Goal: Transaction & Acquisition: Book appointment/travel/reservation

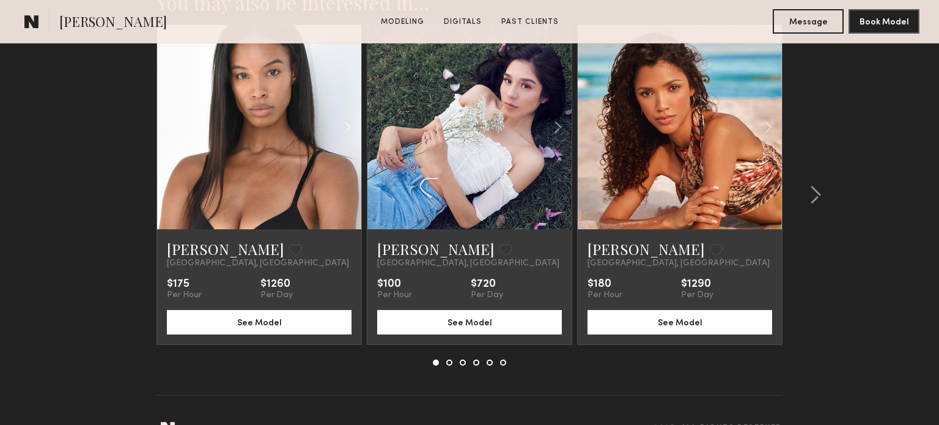
scroll to position [2065, 0]
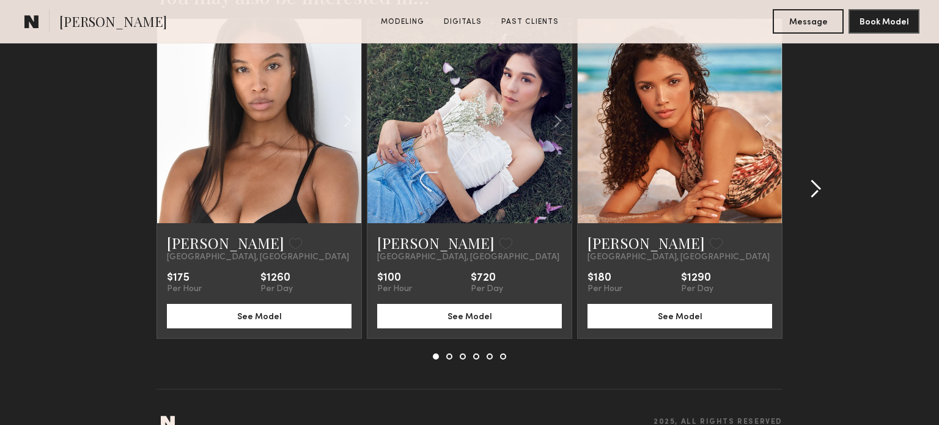
click at [814, 179] on common-icon at bounding box center [816, 189] width 12 height 20
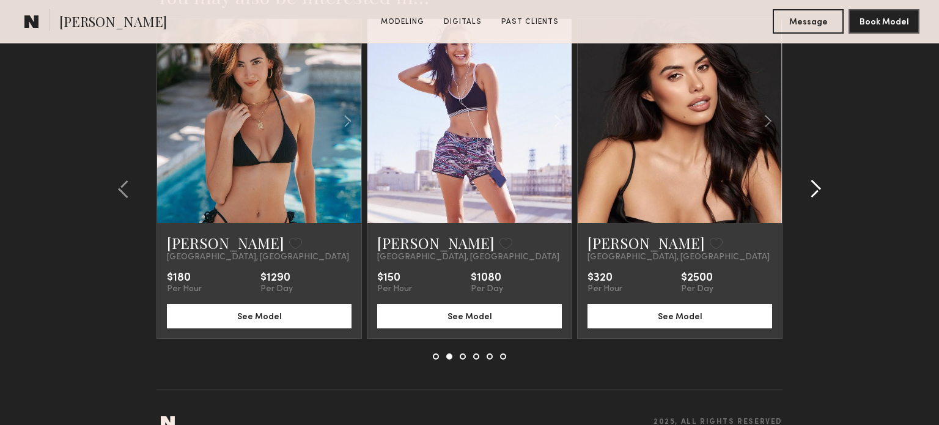
click at [814, 179] on common-icon at bounding box center [816, 189] width 12 height 20
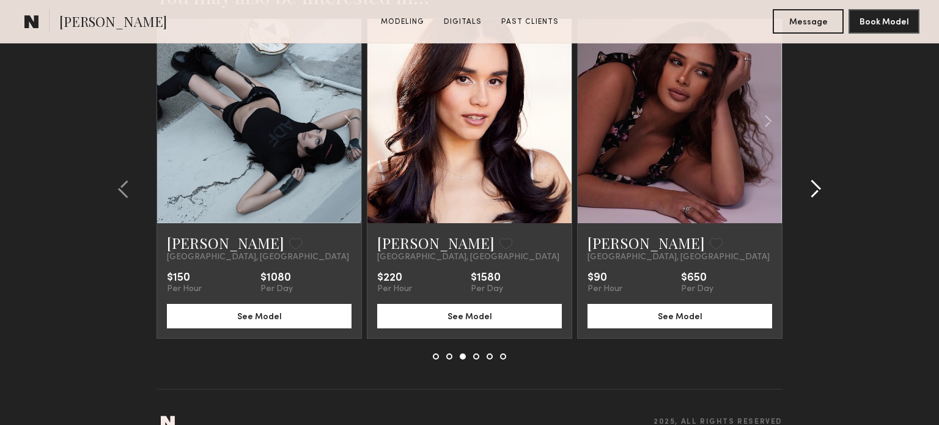
click at [814, 179] on common-icon at bounding box center [816, 189] width 12 height 20
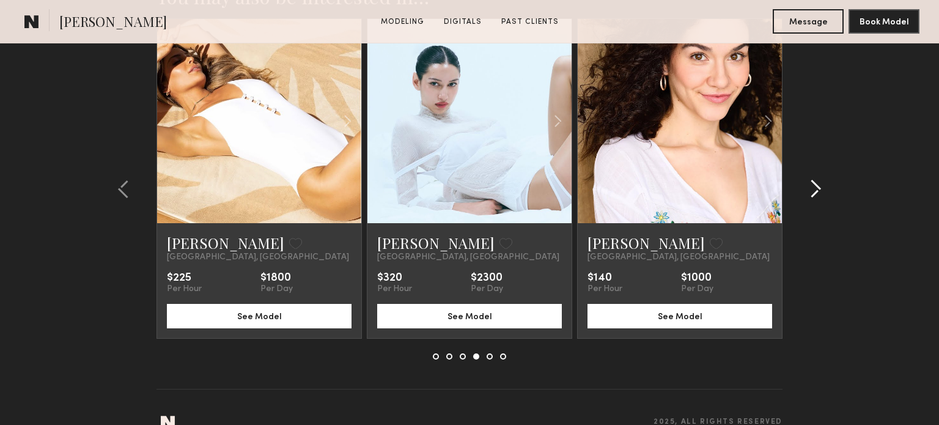
click at [814, 179] on common-icon at bounding box center [816, 189] width 12 height 20
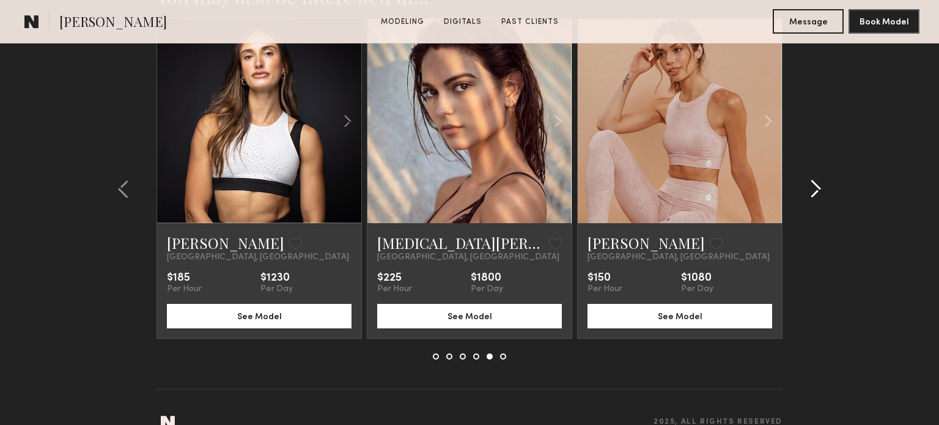
click at [814, 179] on common-icon at bounding box center [816, 189] width 12 height 20
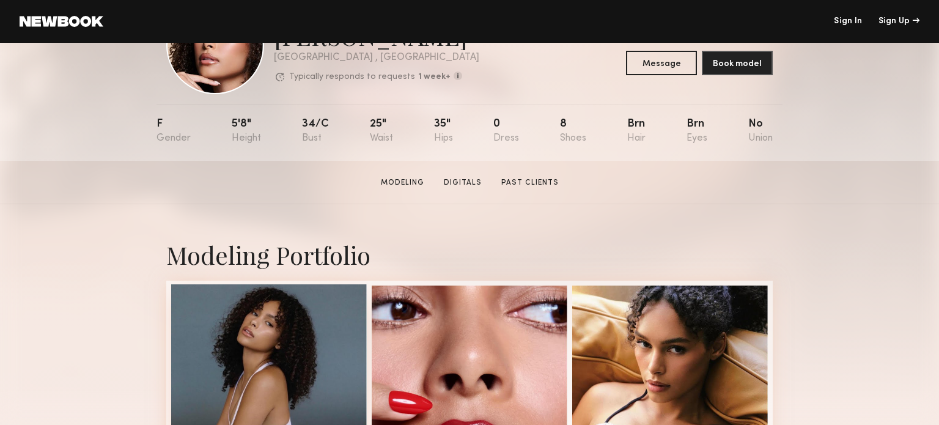
scroll to position [0, 0]
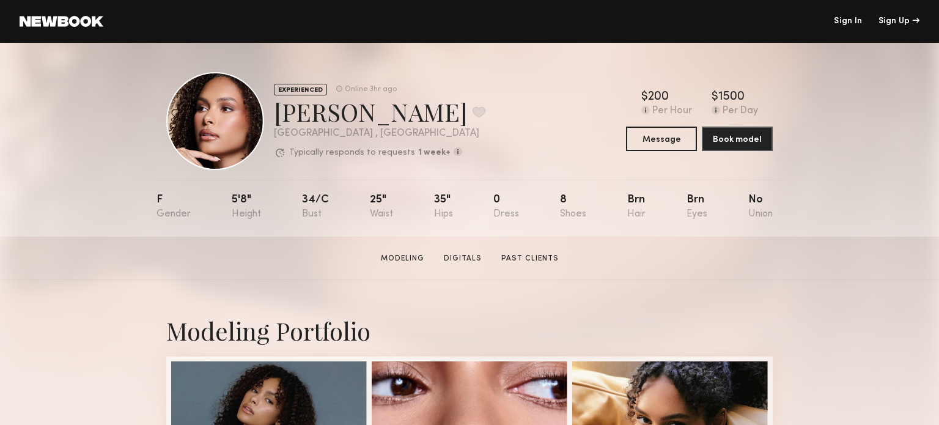
click at [570, 212] on div "8" at bounding box center [573, 206] width 26 height 25
click at [628, 202] on div "Brn" at bounding box center [636, 206] width 18 height 25
click at [697, 202] on div "Brn" at bounding box center [697, 206] width 21 height 25
click at [758, 200] on div "No" at bounding box center [760, 206] width 24 height 25
click at [494, 201] on div "0" at bounding box center [506, 206] width 26 height 25
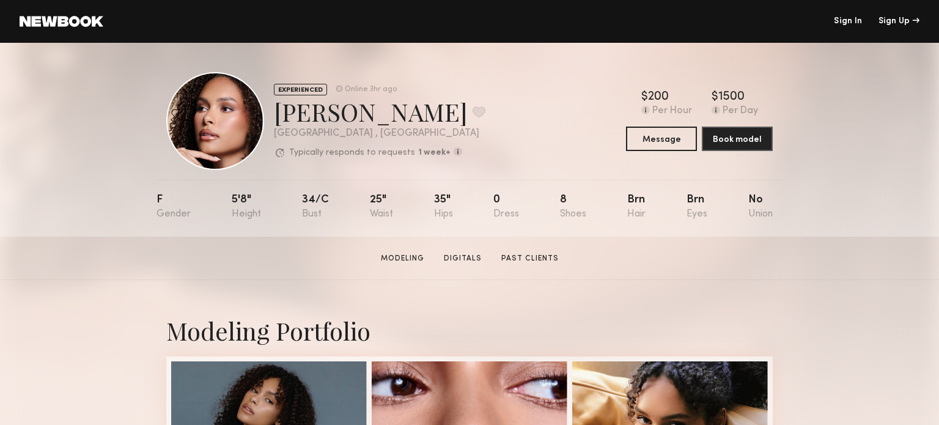
click at [449, 198] on div "35"" at bounding box center [443, 206] width 19 height 25
drag, startPoint x: 430, startPoint y: 198, endPoint x: 356, endPoint y: 198, distance: 74.6
click at [428, 198] on nb-model-profile-props "F 5'8" 34/c 25" 35" 0 8 Brn Brn No" at bounding box center [470, 208] width 626 height 57
click at [162, 201] on div "F" at bounding box center [174, 206] width 34 height 25
click at [242, 201] on div "5'8"" at bounding box center [246, 206] width 29 height 25
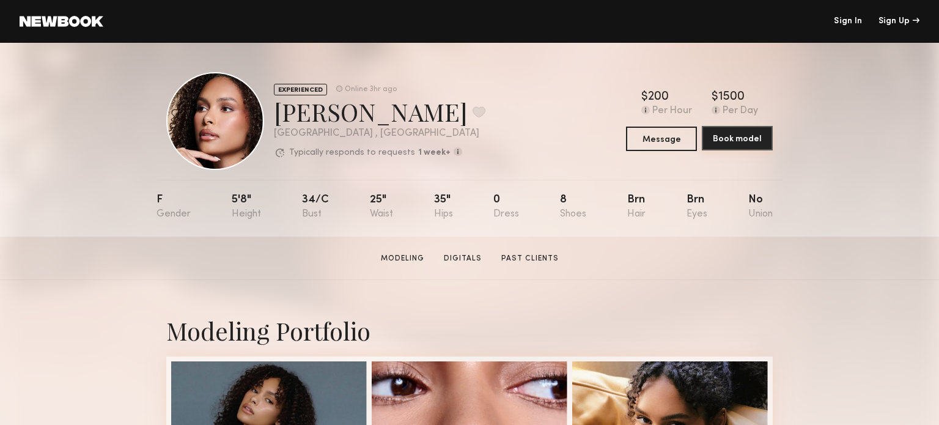
click at [736, 144] on button "Book model" at bounding box center [737, 138] width 71 height 24
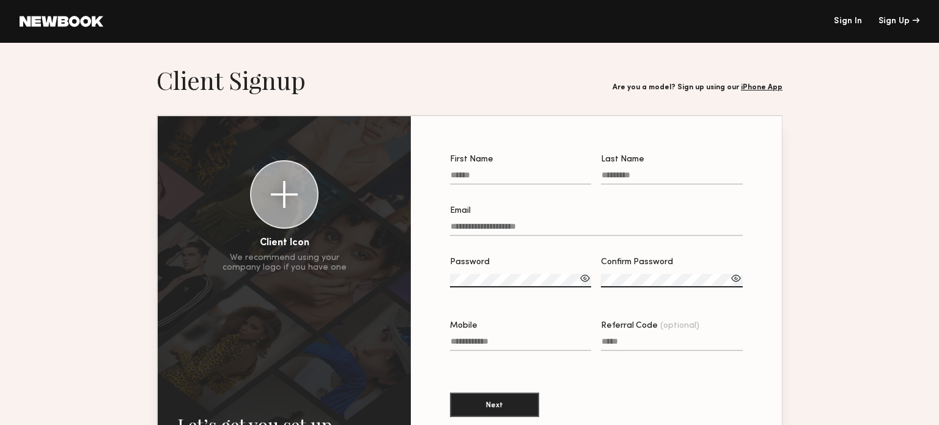
click at [89, 15] on header "Sign In Sign Up" at bounding box center [469, 21] width 939 height 43
click at [92, 24] on link at bounding box center [62, 21] width 84 height 11
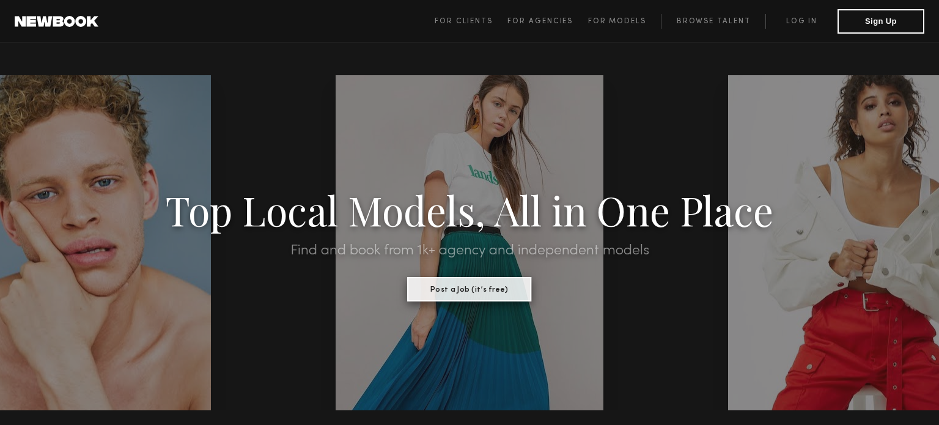
click at [462, 287] on button "Post a Job (it’s free)" at bounding box center [470, 289] width 124 height 24
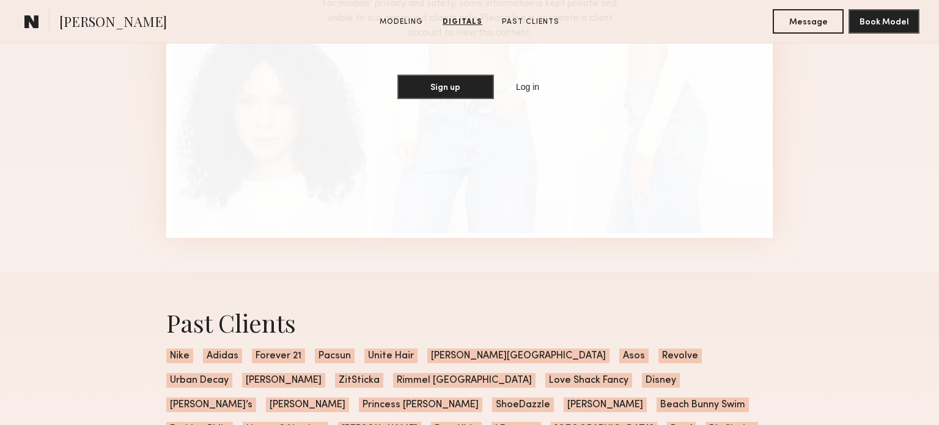
scroll to position [1340, 0]
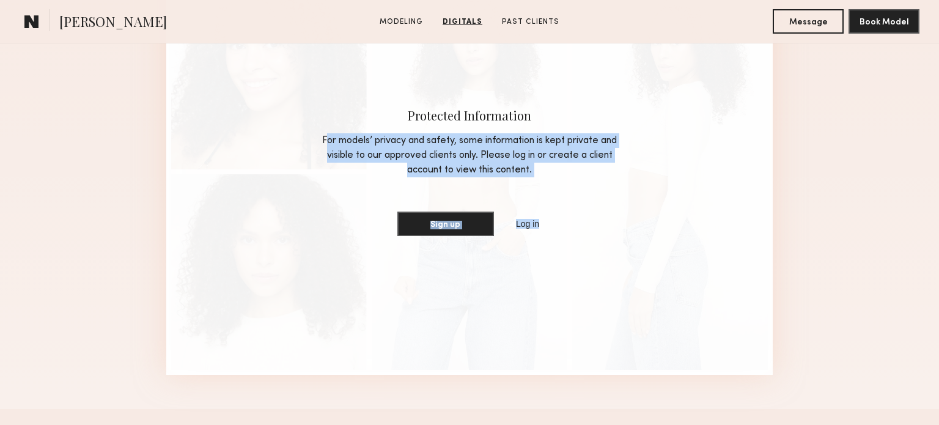
drag, startPoint x: 299, startPoint y: 140, endPoint x: 629, endPoint y: 210, distance: 337.4
click at [629, 207] on div "Protected Information For models’ privacy and safety, some information is kept …" at bounding box center [469, 172] width 607 height 406
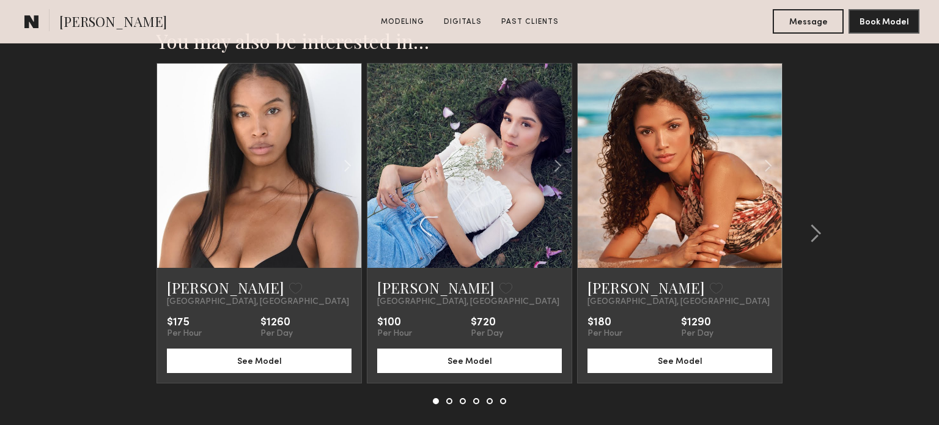
scroll to position [2065, 0]
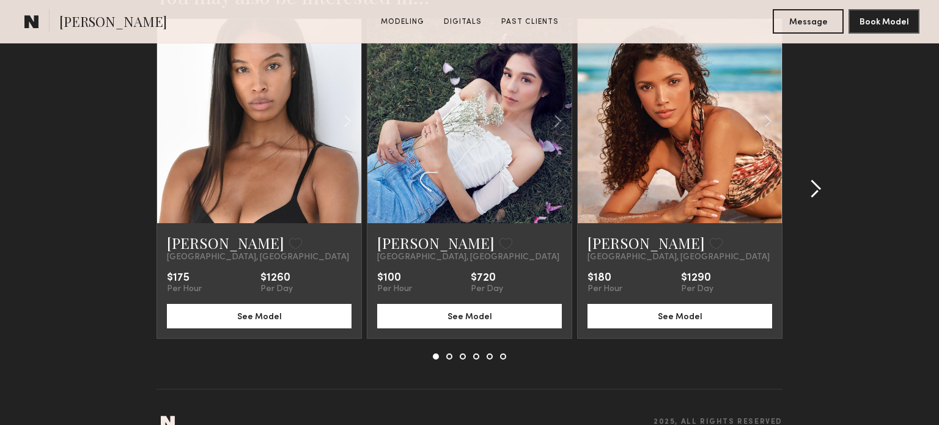
click at [816, 179] on common-icon at bounding box center [816, 189] width 12 height 20
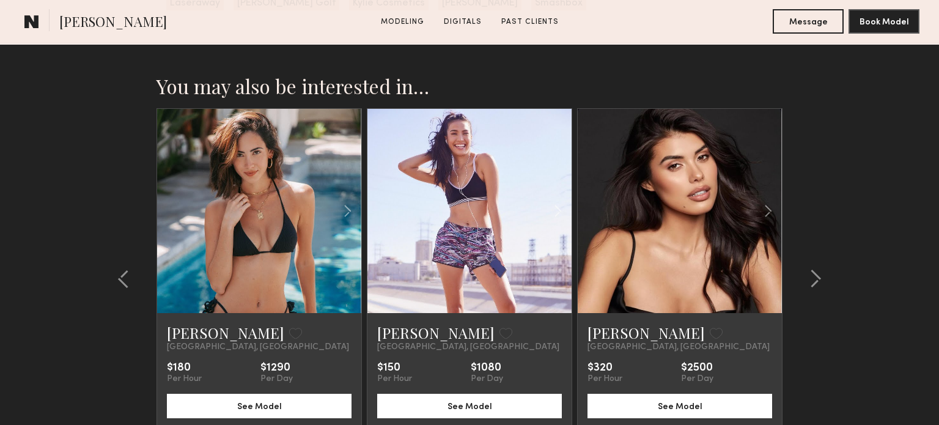
scroll to position [1873, 0]
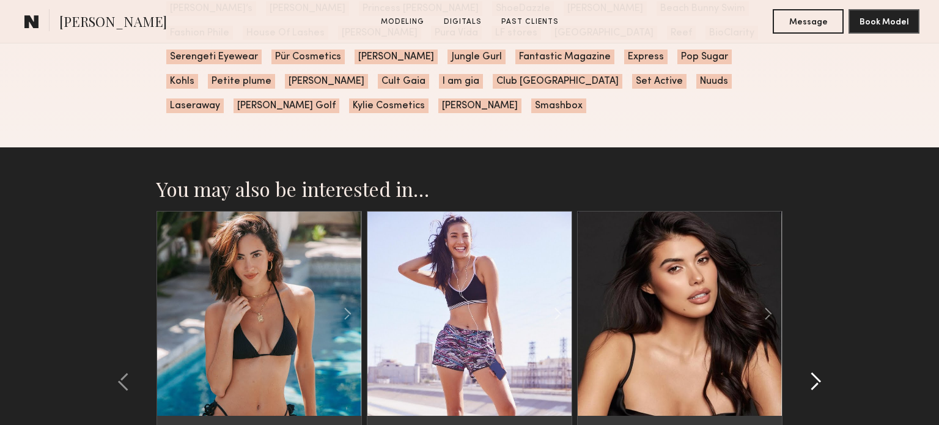
click at [810, 372] on common-icon at bounding box center [816, 382] width 12 height 20
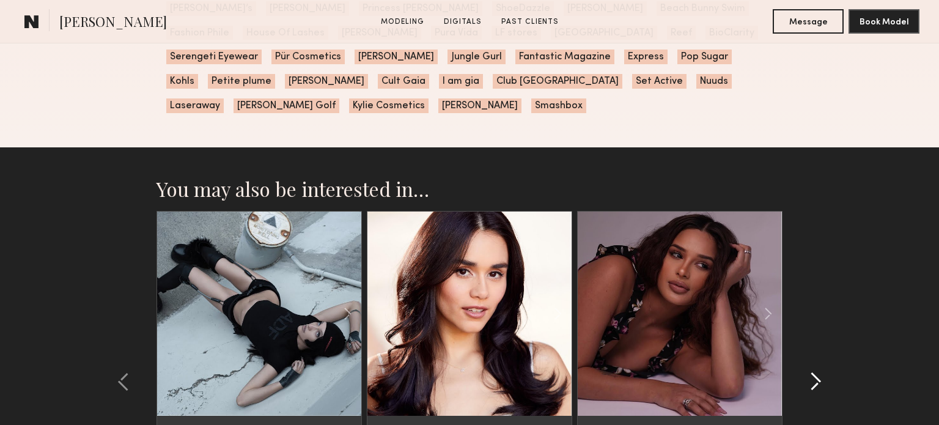
click at [810, 372] on common-icon at bounding box center [816, 382] width 12 height 20
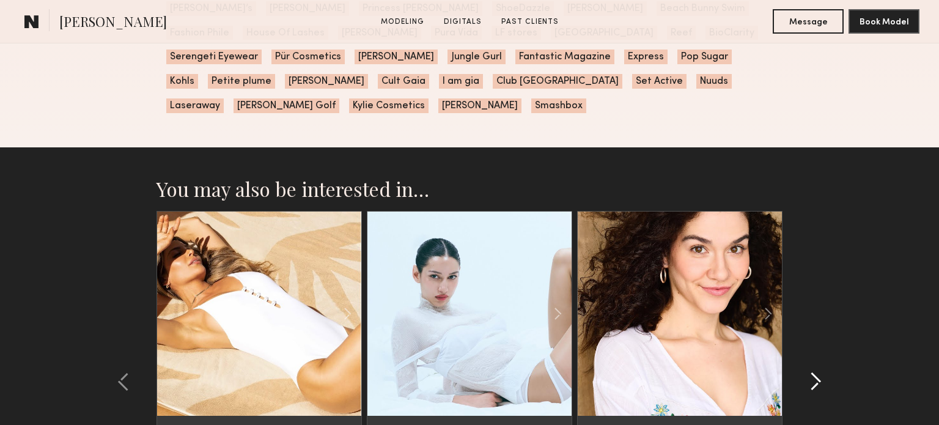
click at [810, 372] on common-icon at bounding box center [816, 382] width 12 height 20
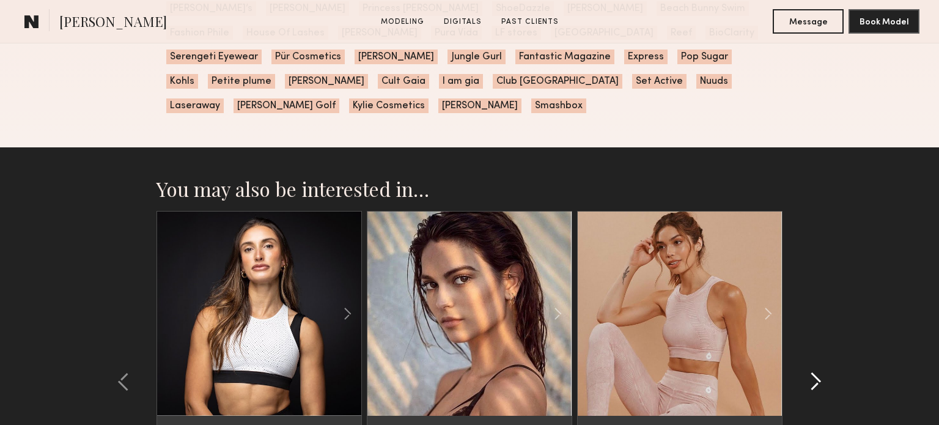
click at [810, 372] on common-icon at bounding box center [816, 382] width 12 height 20
